Goal: Complete application form: Complete application form

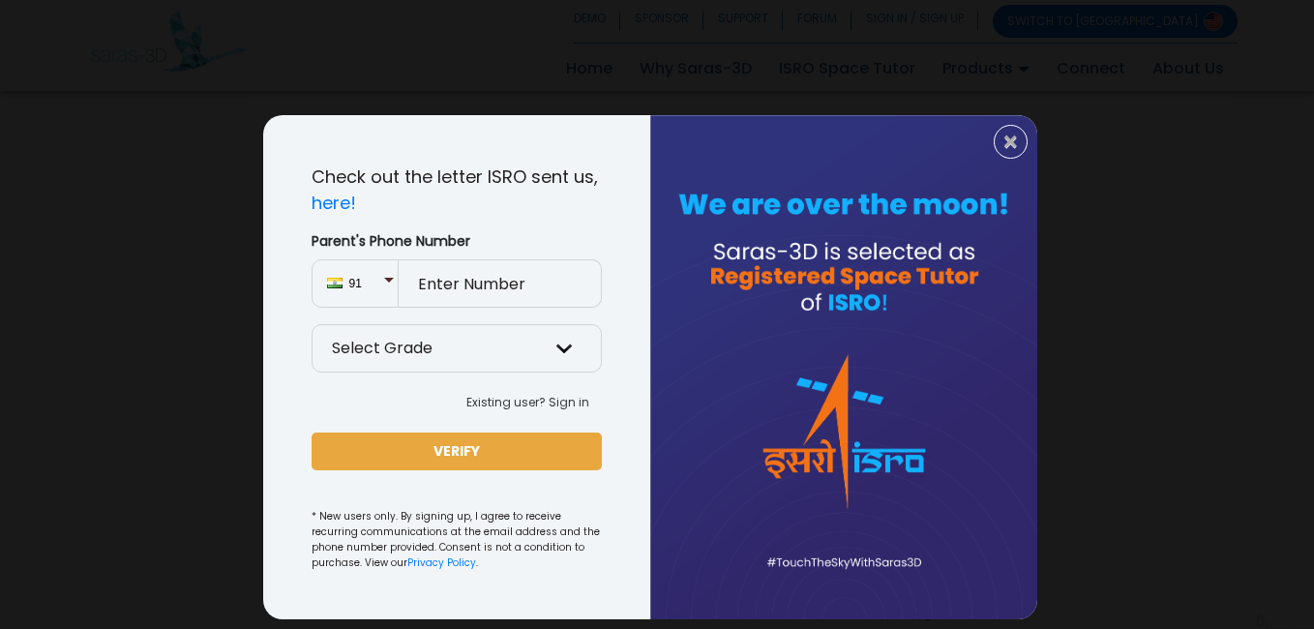
scroll to position [11, 0]
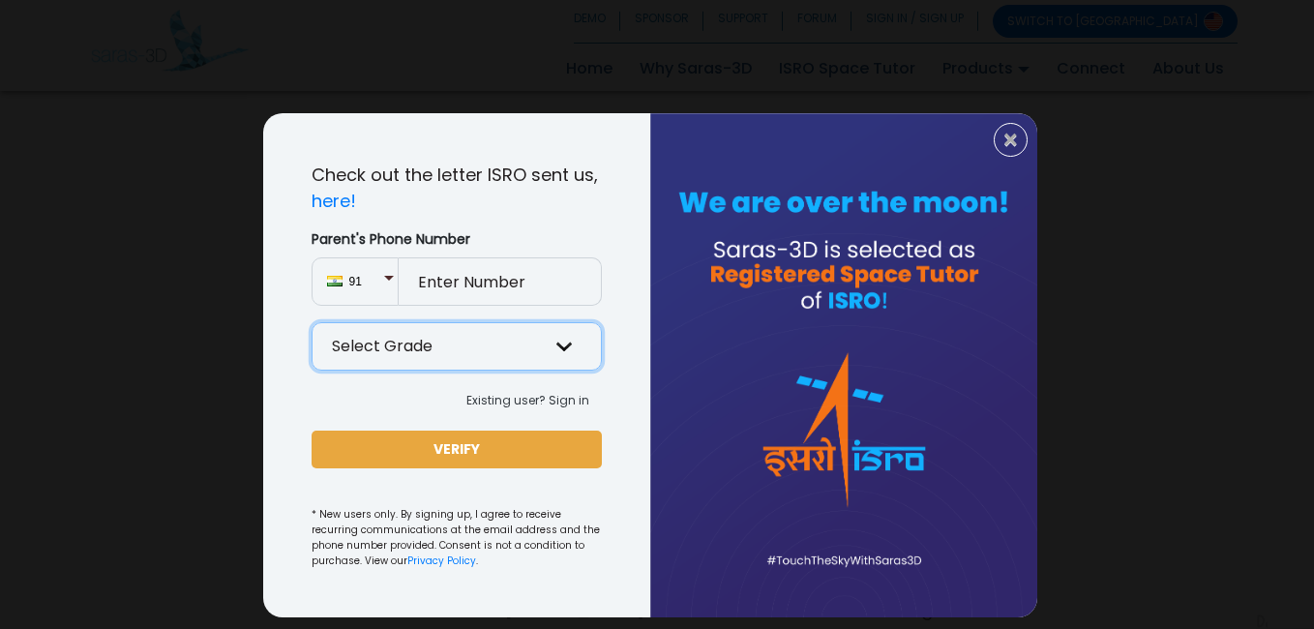
click at [558, 340] on select "Select Grade Grade 9 th Grade 10 th Grade 11 th Grade 12 th" at bounding box center [456, 346] width 290 height 48
select select "10"
click at [311, 322] on select "Select Grade Grade 9 th Grade 10 th Grade 11 th Grade 12 th" at bounding box center [456, 346] width 290 height 48
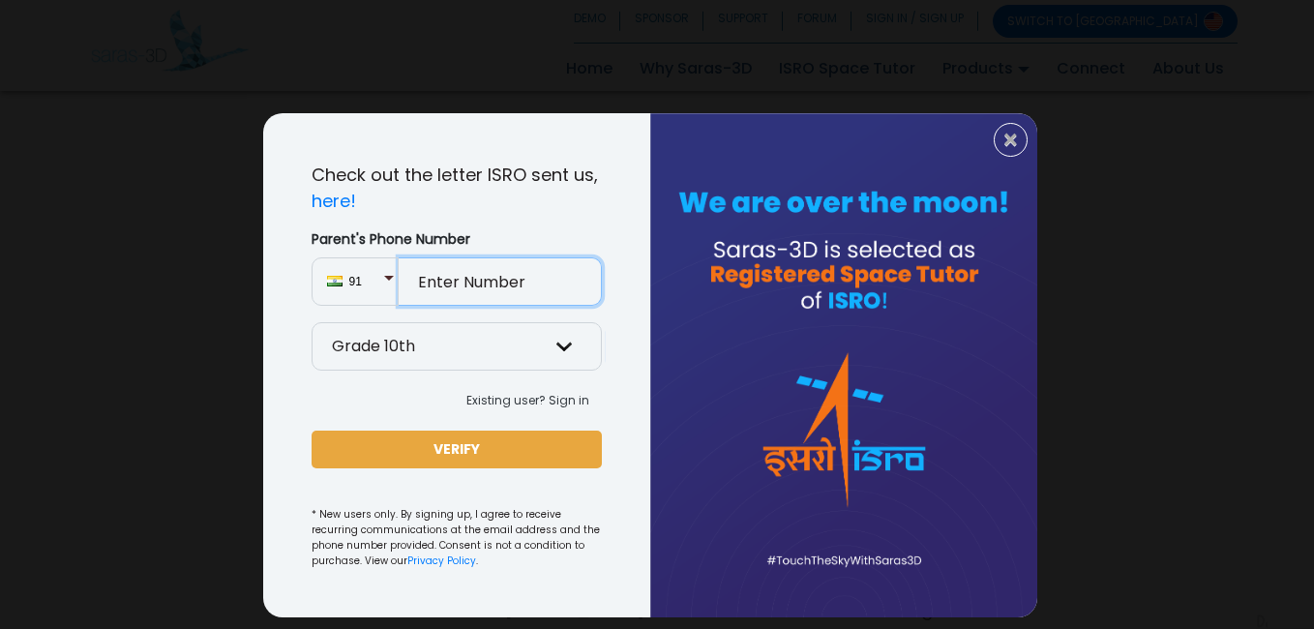
click at [459, 274] on input "Parent's Phone Number" at bounding box center [500, 281] width 203 height 48
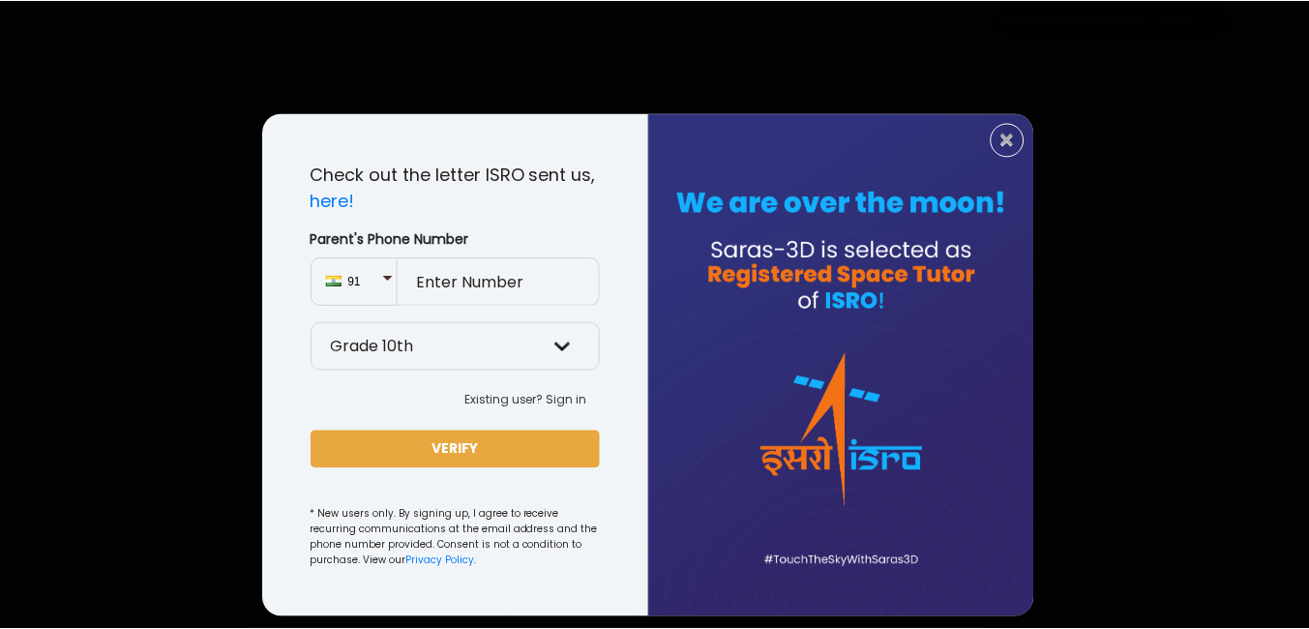
scroll to position [1674, 0]
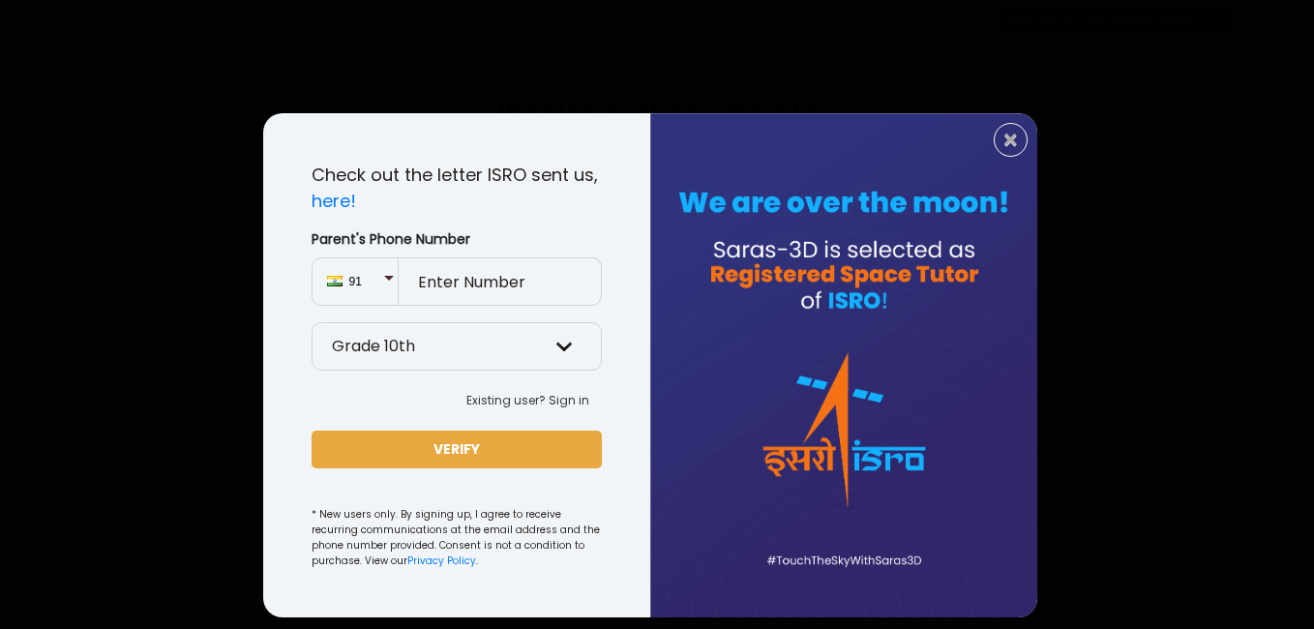
click at [445, 294] on input "Parent's Phone Number" at bounding box center [500, 281] width 203 height 48
click at [383, 272] on div "91" at bounding box center [354, 281] width 87 height 48
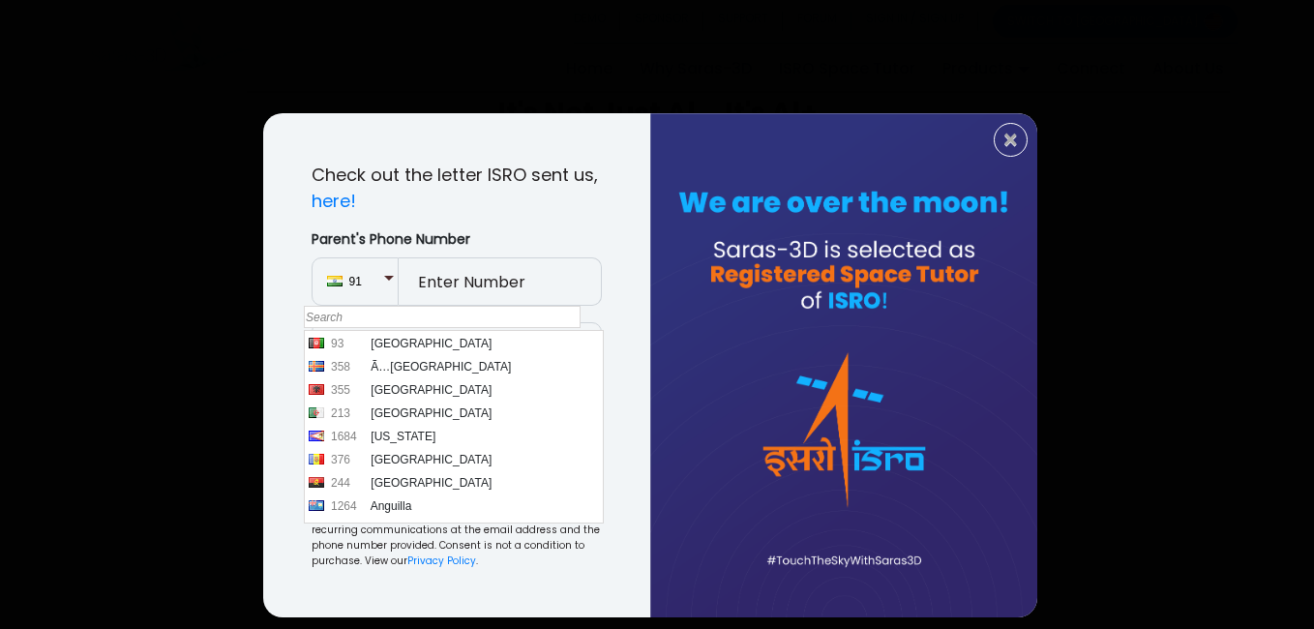
click at [418, 274] on input "Parent's Phone Number" at bounding box center [500, 281] width 203 height 48
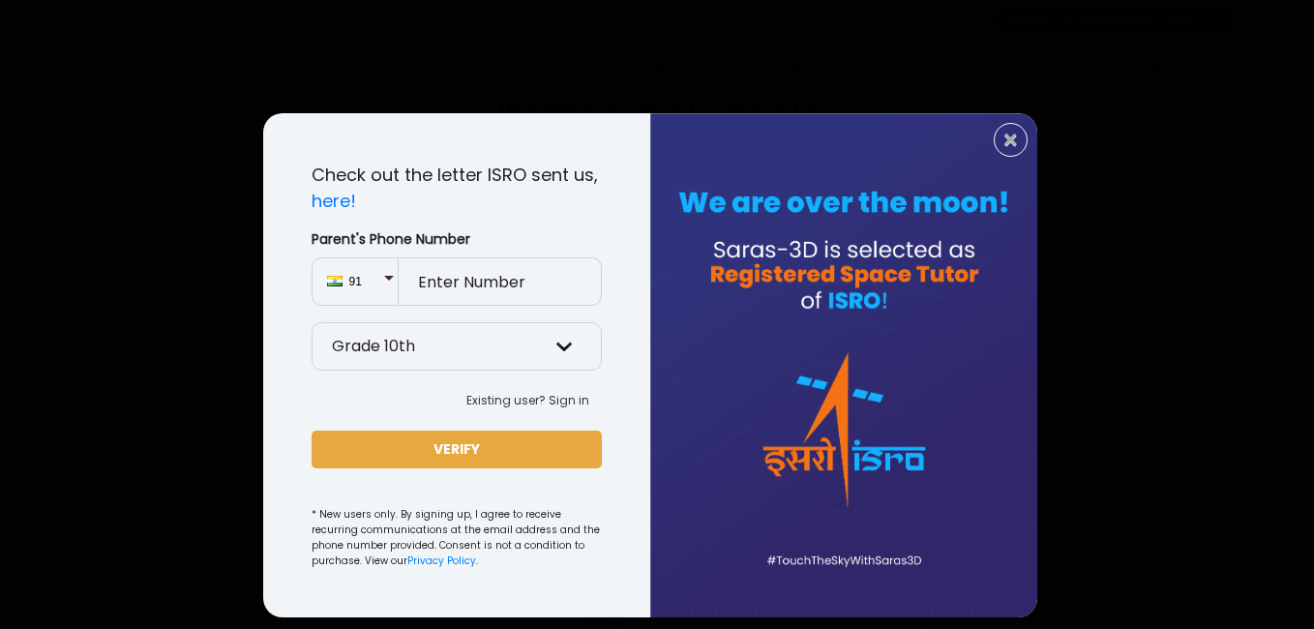
click at [418, 274] on input "Parent's Phone Number" at bounding box center [500, 281] width 203 height 48
click at [440, 283] on input "Parent's Phone Number" at bounding box center [500, 281] width 203 height 48
click at [472, 288] on input "Parent's Phone Number" at bounding box center [500, 281] width 203 height 48
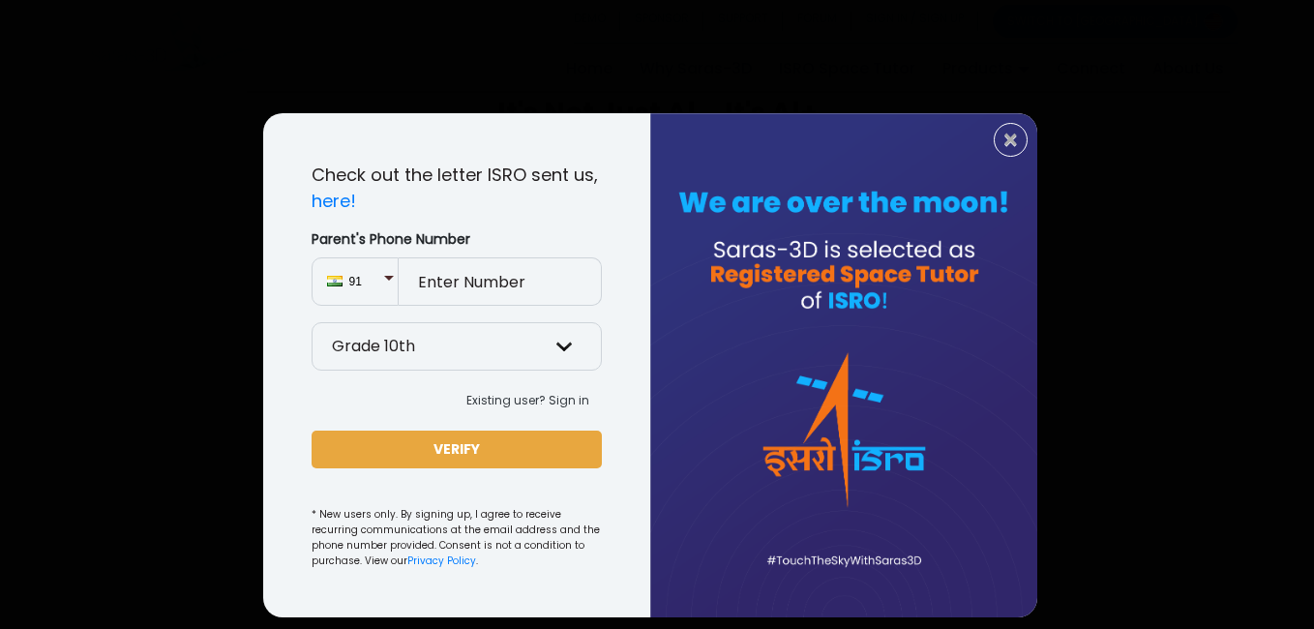
click at [472, 288] on input "Parent's Phone Number" at bounding box center [500, 281] width 203 height 48
click at [545, 273] on input "Parent's Phone Number" at bounding box center [500, 281] width 203 height 48
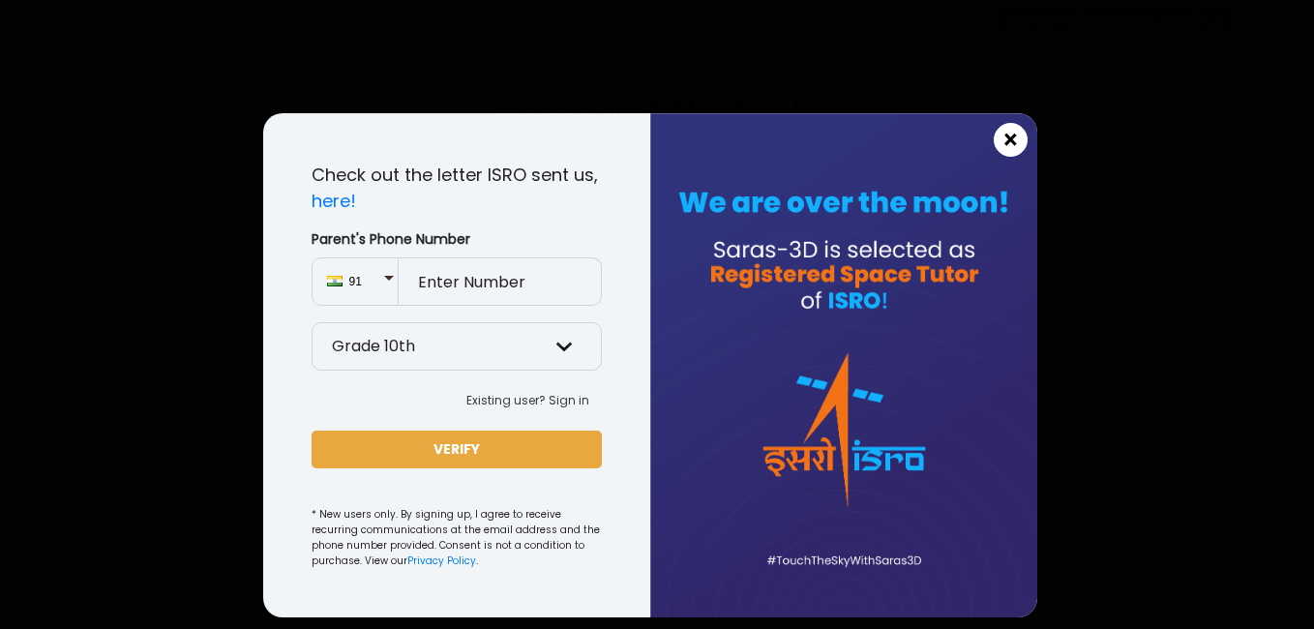
click at [1002, 128] on span "×" at bounding box center [1010, 140] width 16 height 25
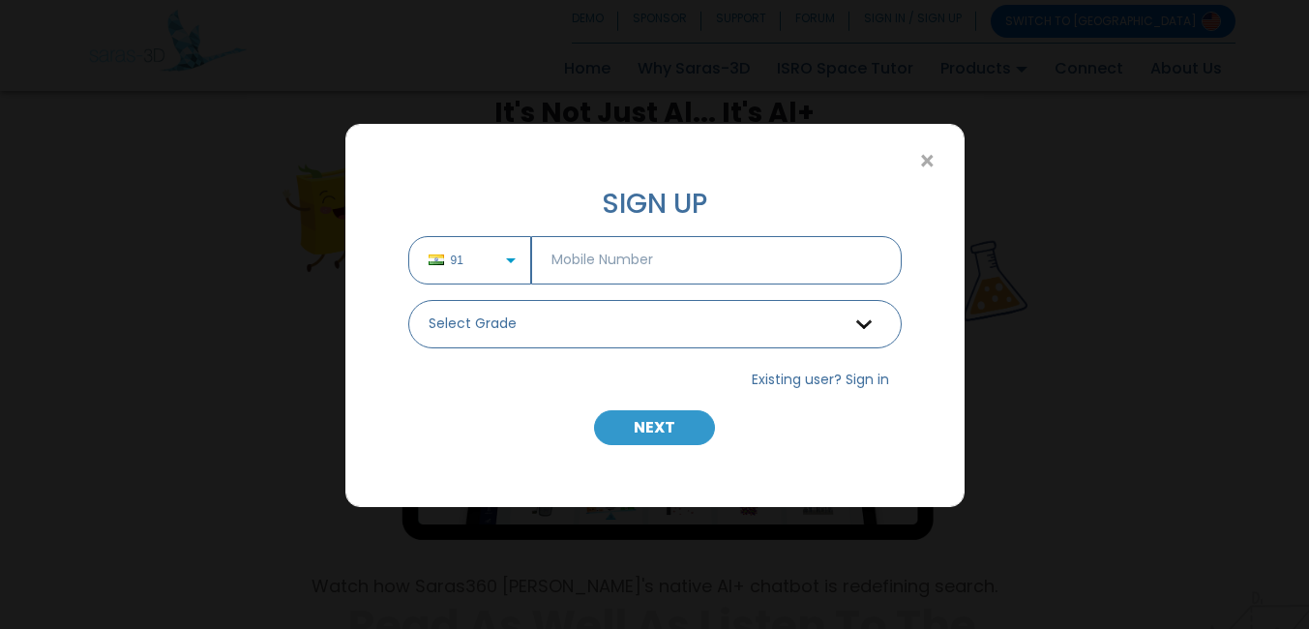
click at [735, 244] on input "text" at bounding box center [716, 260] width 370 height 48
type input "9373050753"
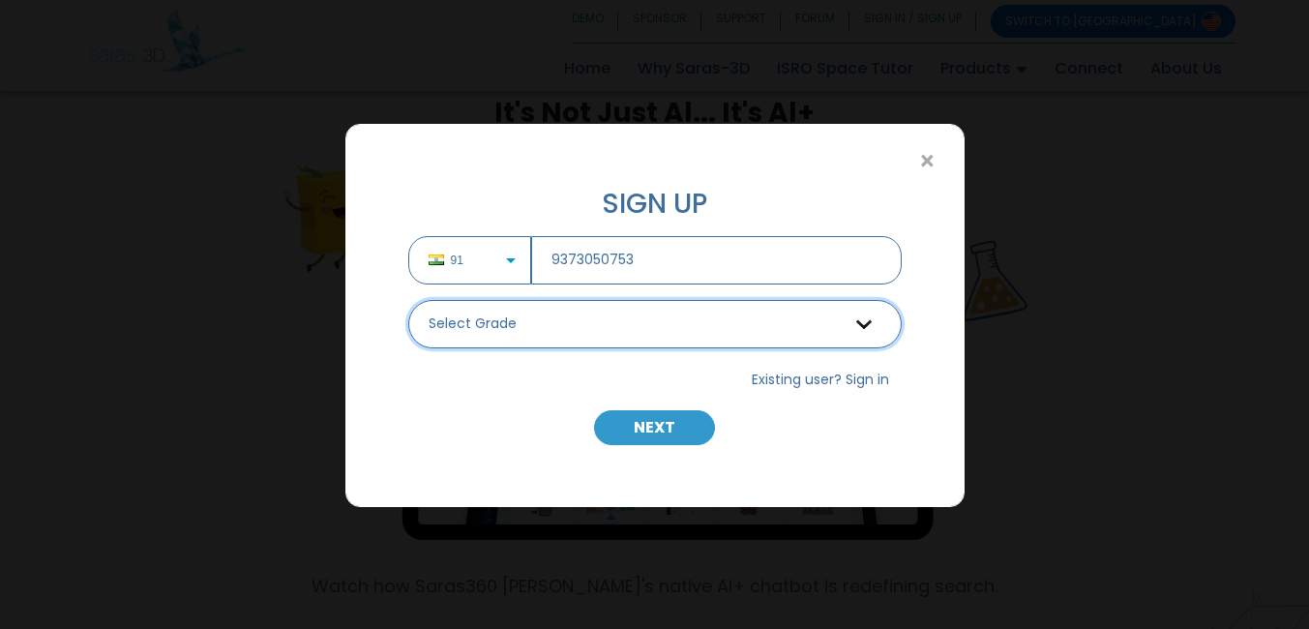
click at [695, 328] on select "Select Grade Grade 9 th Grade 10 th Grade 11 th Grade 12 th" at bounding box center [654, 324] width 493 height 48
select select "10"
click at [408, 300] on select "Select Grade Grade 9 th Grade 10 th Grade 11 th Grade 12 th" at bounding box center [654, 324] width 493 height 48
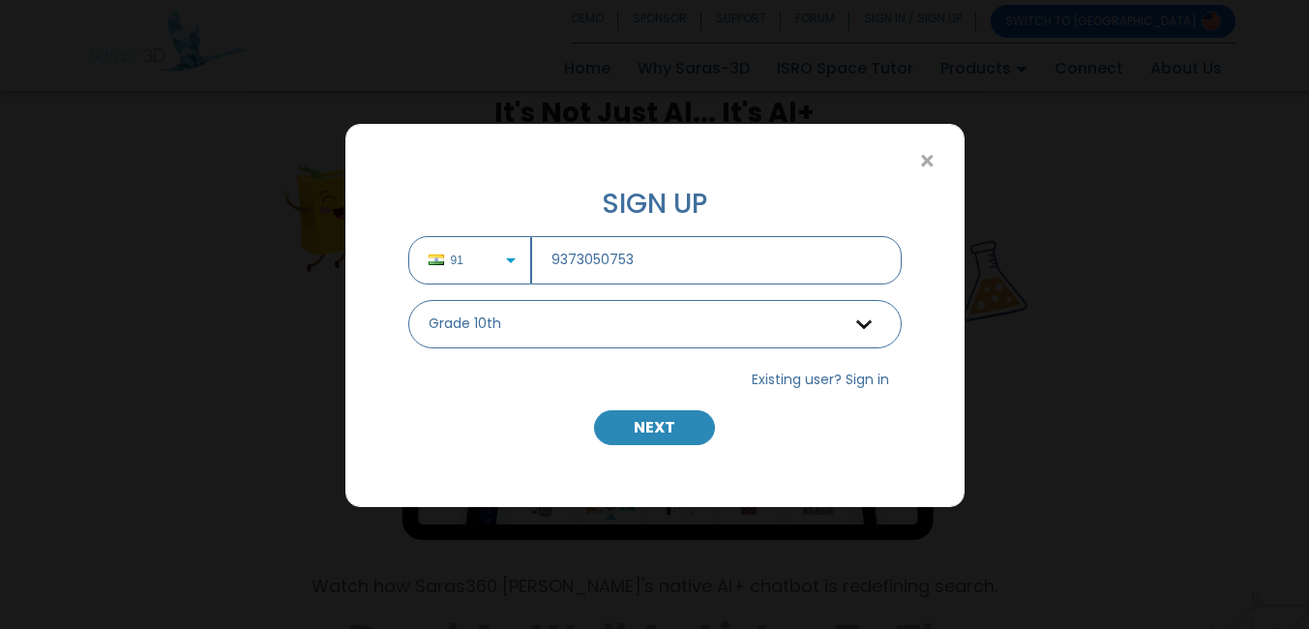
click at [627, 442] on button "NEXT" at bounding box center [654, 427] width 121 height 35
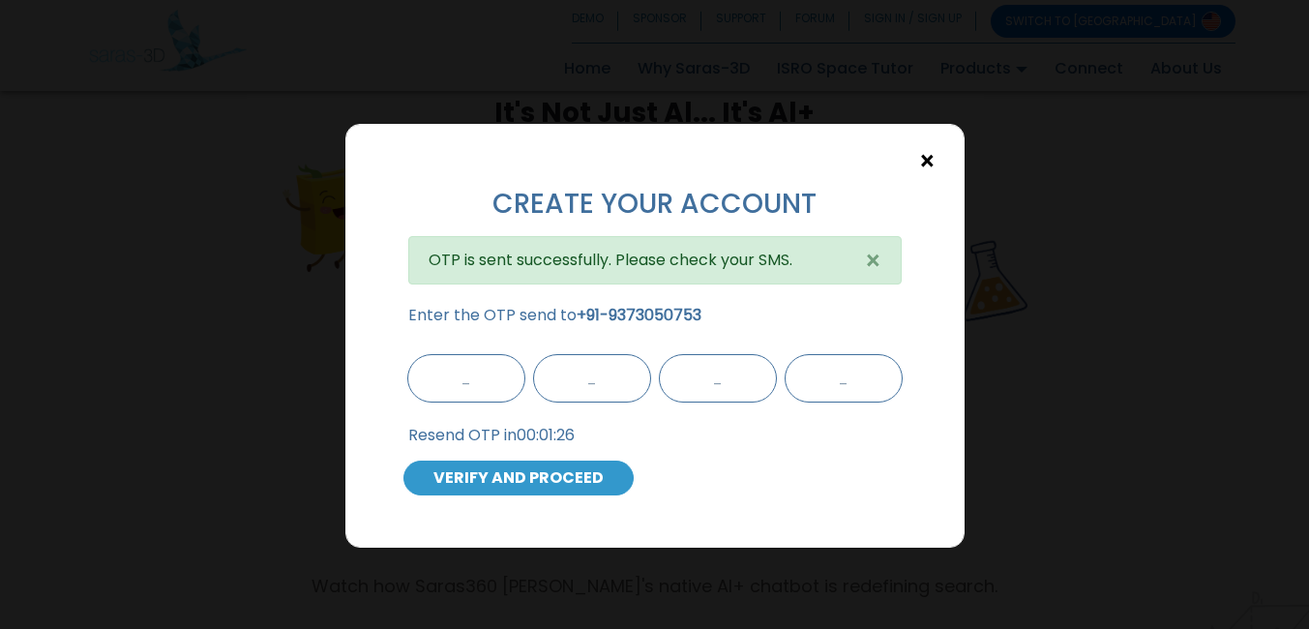
click at [934, 145] on button "×" at bounding box center [927, 161] width 34 height 34
